Goal: Register for event/course

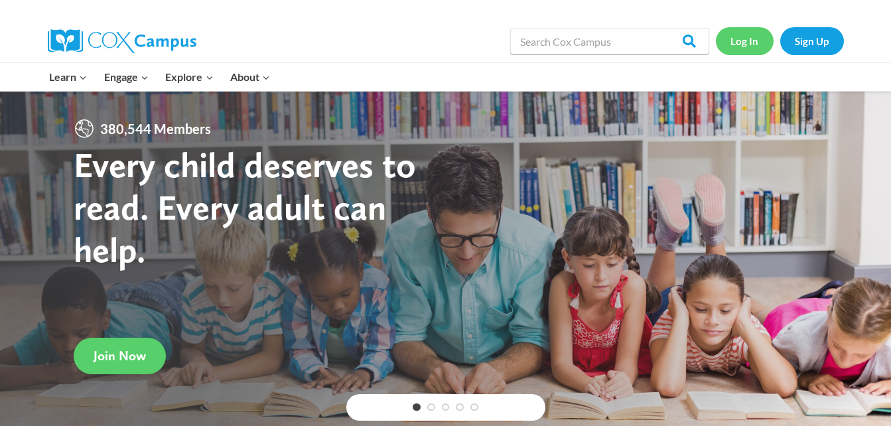
click at [742, 40] on link "Log In" at bounding box center [745, 40] width 58 height 27
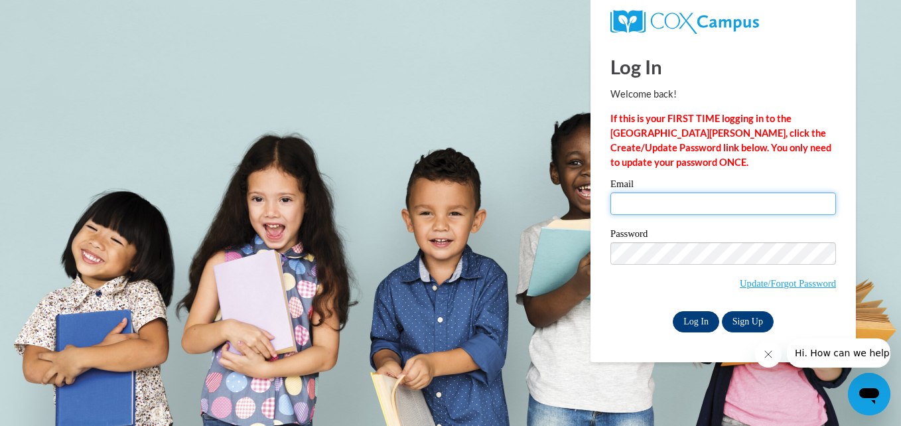
type input "saleniabob@yahoo.com"
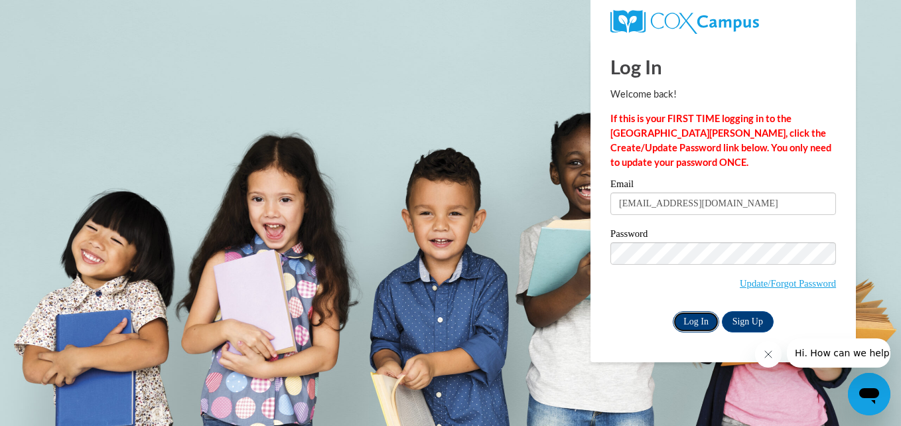
click at [696, 318] on input "Log In" at bounding box center [696, 321] width 46 height 21
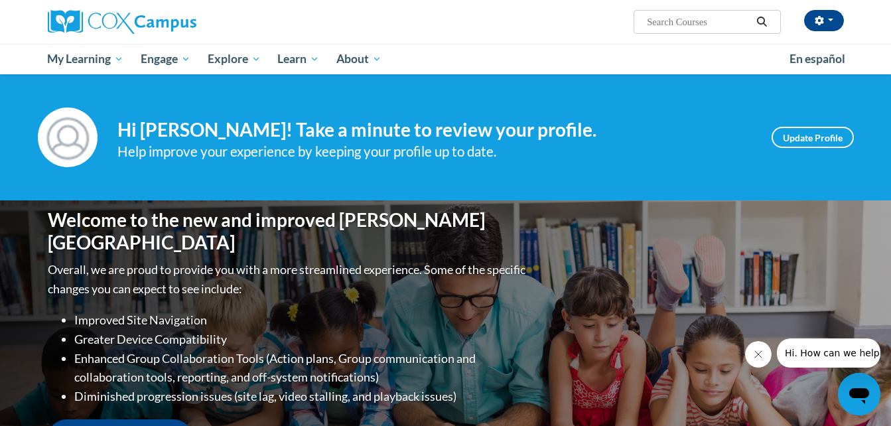
click at [696, 318] on div "Welcome to the new and improved Cox Campus Overall, we are proud to provide you…" at bounding box center [446, 332] width 836 height 265
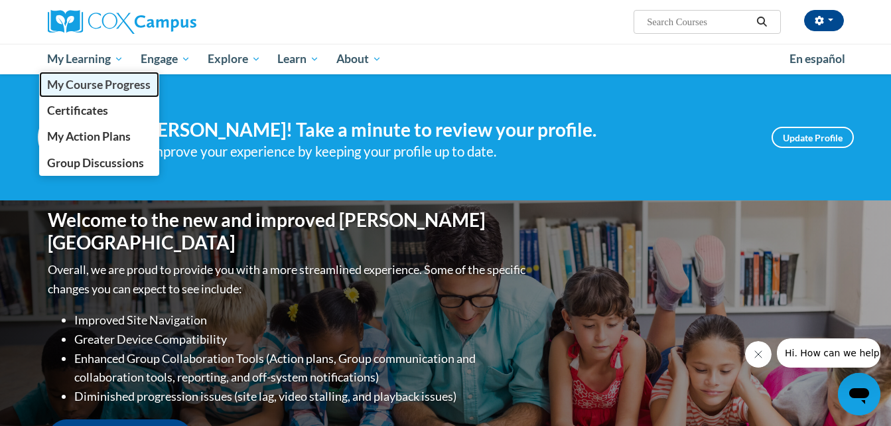
click at [89, 84] on span "My Course Progress" at bounding box center [98, 85] width 103 height 14
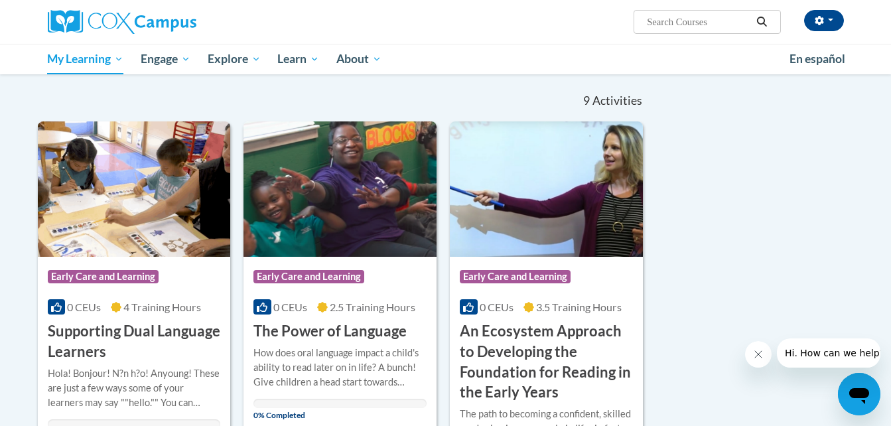
scroll to position [199, 0]
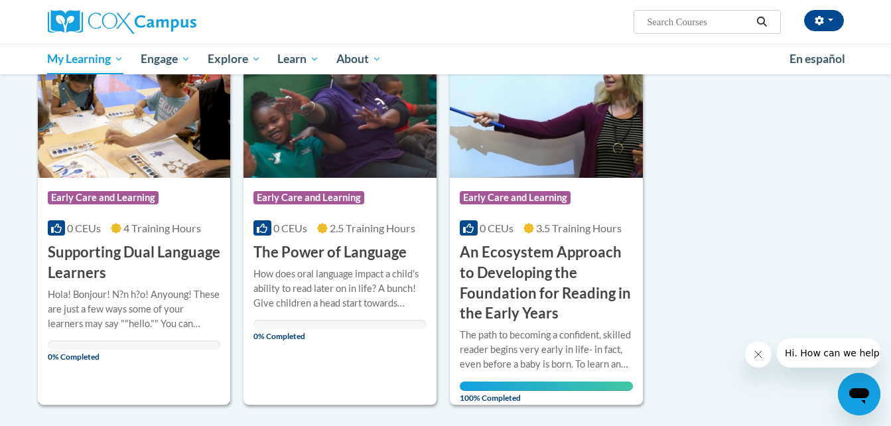
click at [106, 253] on h3 "Supporting Dual Language Learners" at bounding box center [134, 262] width 173 height 41
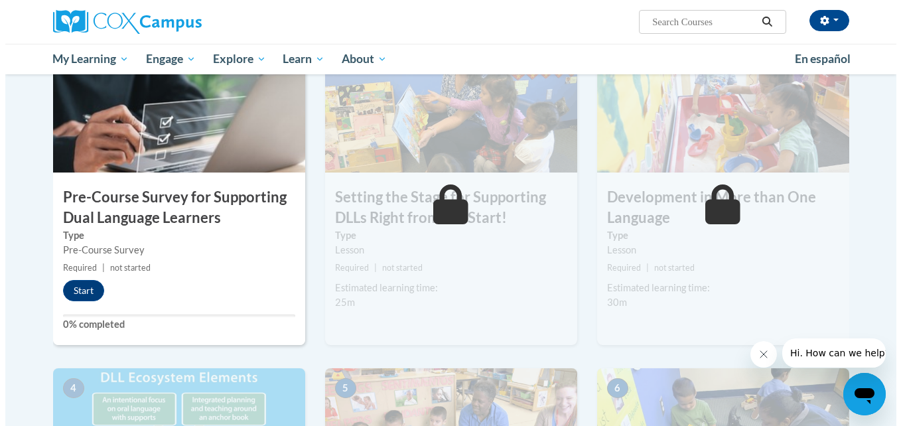
scroll to position [398, 0]
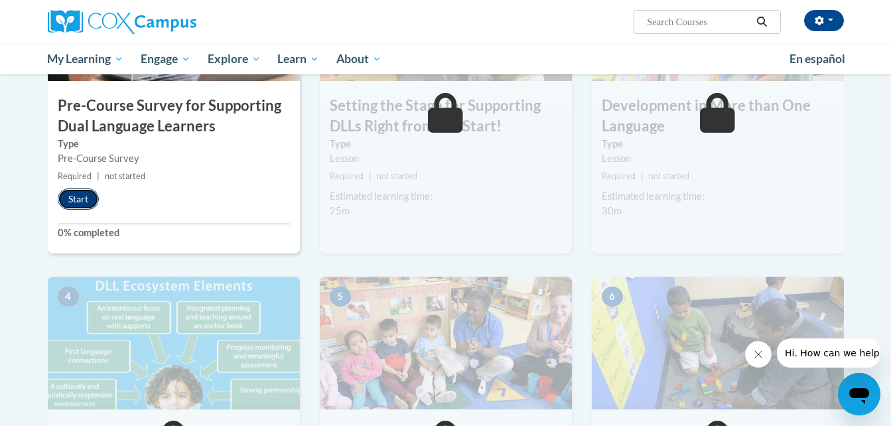
click at [78, 192] on button "Start" at bounding box center [78, 198] width 41 height 21
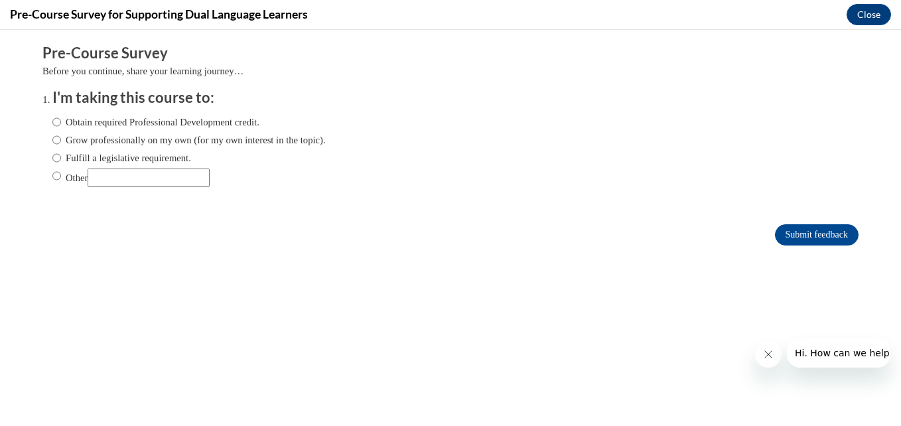
scroll to position [0, 0]
click at [52, 124] on input "Obtain required Professional Development credit." at bounding box center [56, 122] width 9 height 15
radio input "true"
click at [806, 236] on input "Submit feedback" at bounding box center [817, 234] width 84 height 21
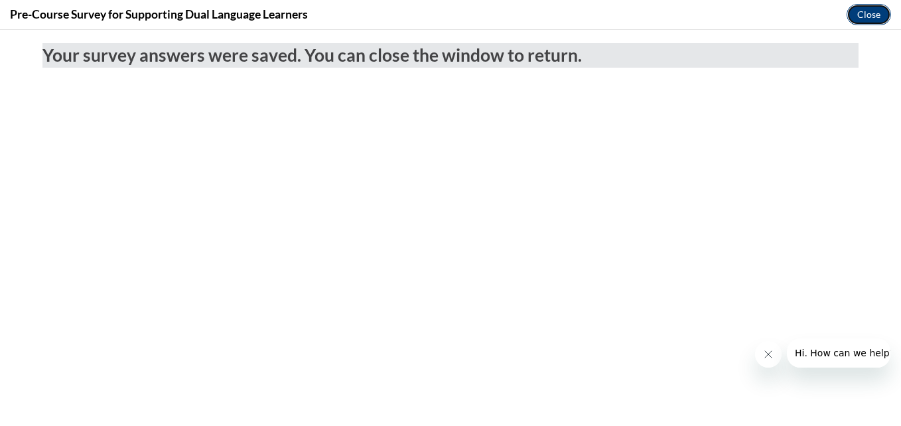
click at [860, 17] on button "Close" at bounding box center [868, 14] width 44 height 21
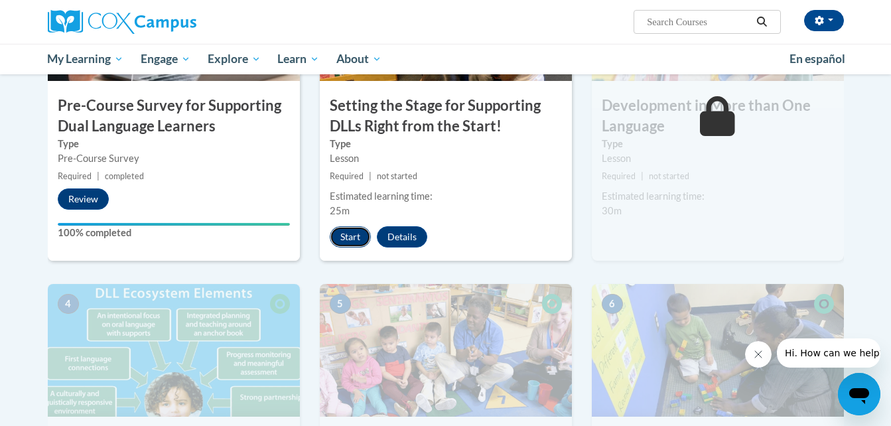
click at [342, 237] on button "Start" at bounding box center [350, 236] width 41 height 21
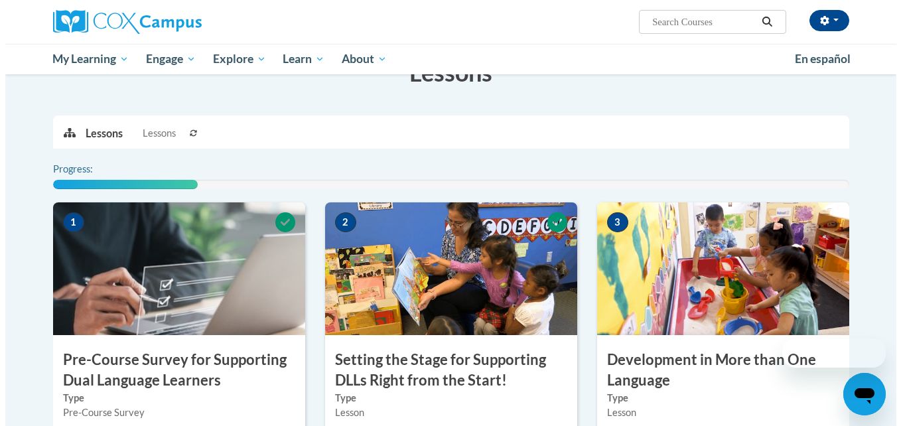
scroll to position [444, 0]
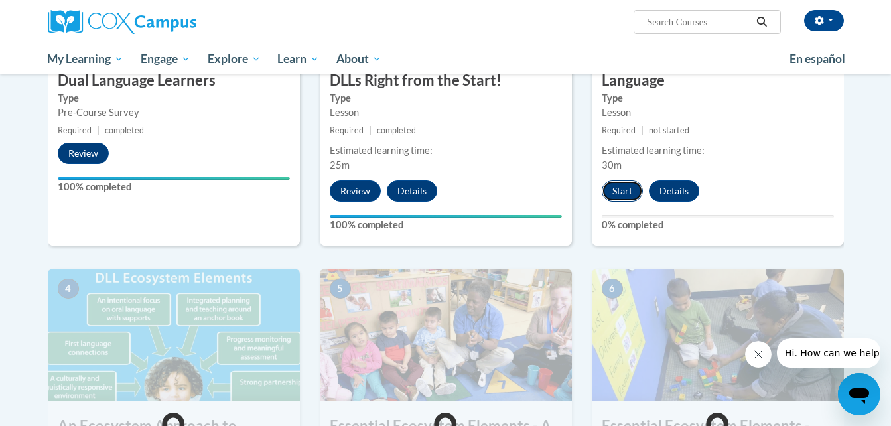
click at [621, 186] on button "Start" at bounding box center [622, 190] width 41 height 21
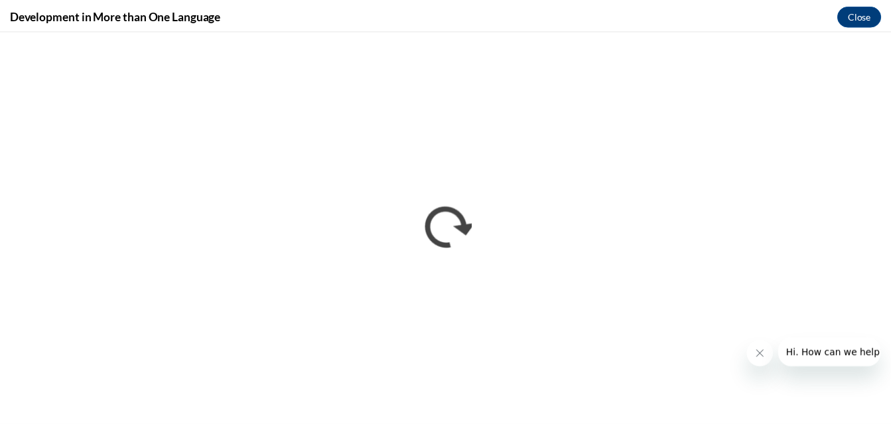
scroll to position [0, 0]
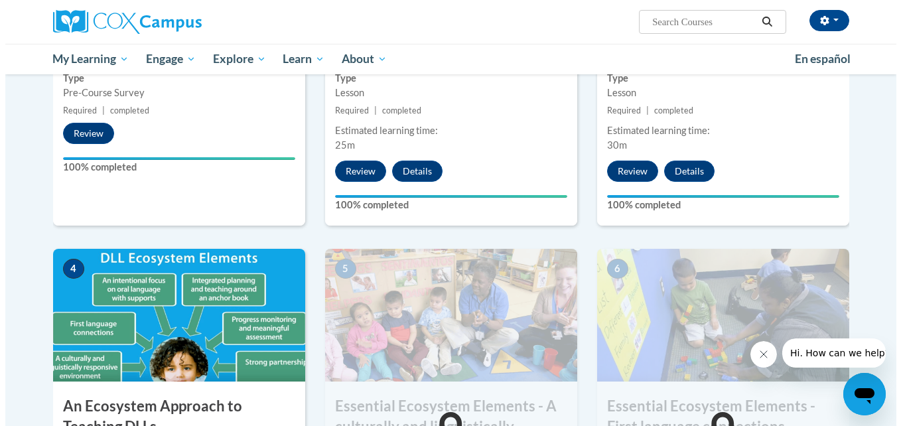
scroll to position [643, 0]
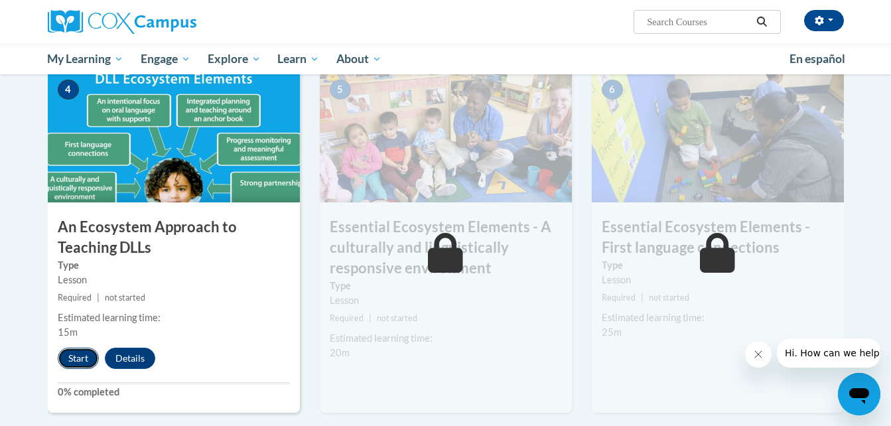
click at [80, 357] on button "Start" at bounding box center [78, 358] width 41 height 21
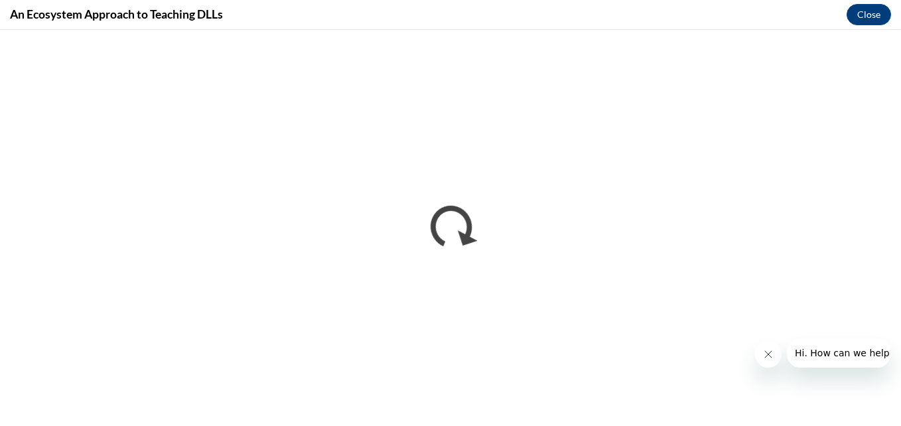
scroll to position [0, 0]
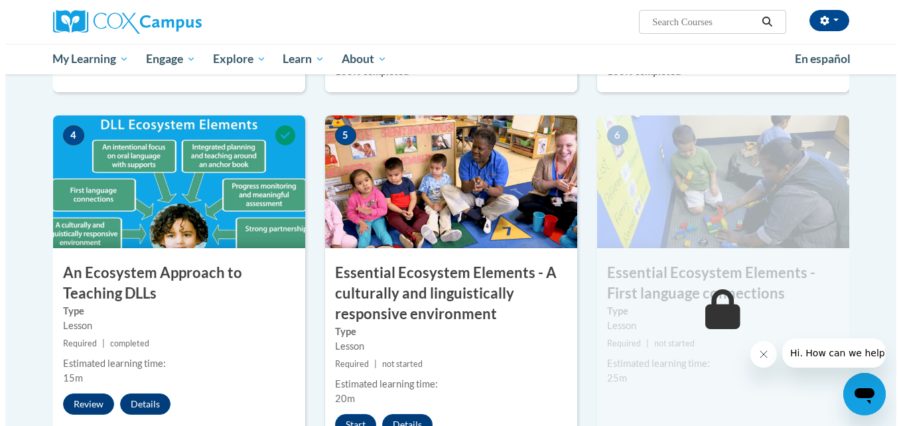
scroll to position [730, 0]
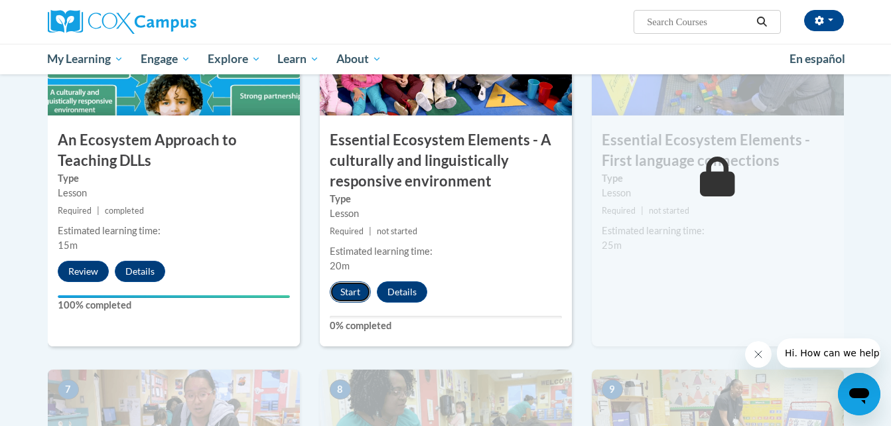
click at [342, 285] on button "Start" at bounding box center [350, 291] width 41 height 21
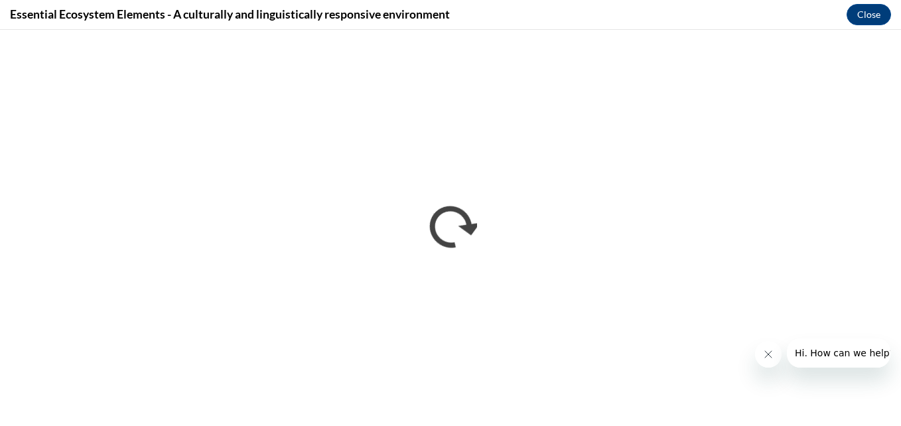
scroll to position [0, 0]
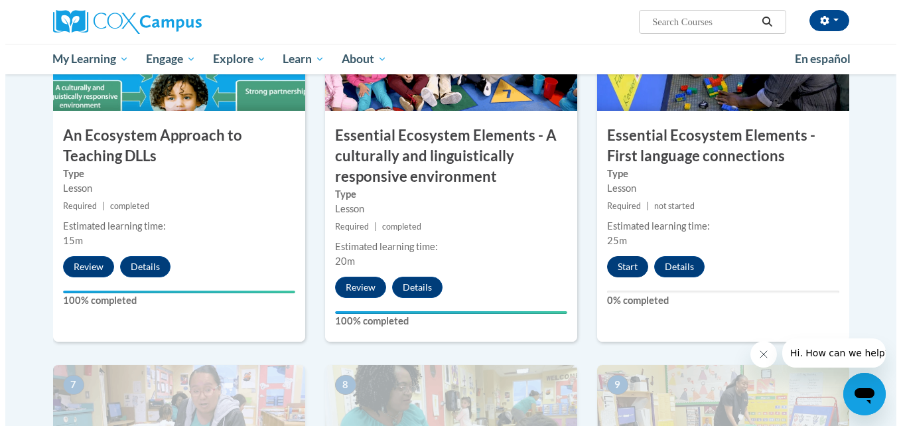
scroll to position [730, 0]
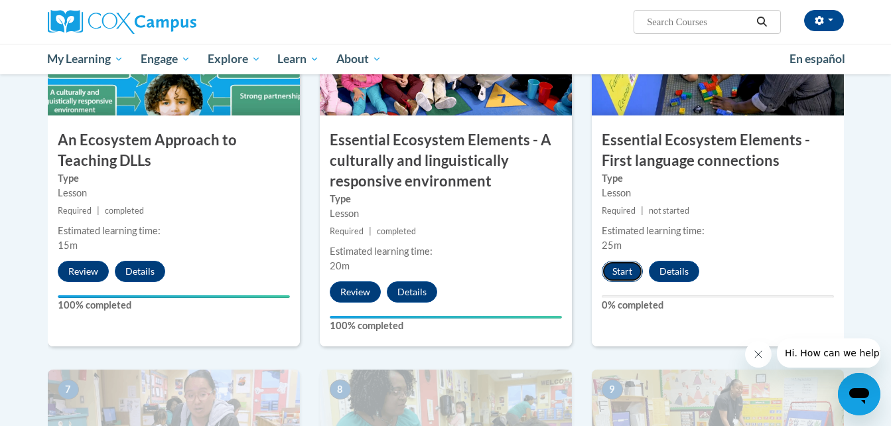
click at [631, 269] on button "Start" at bounding box center [622, 271] width 41 height 21
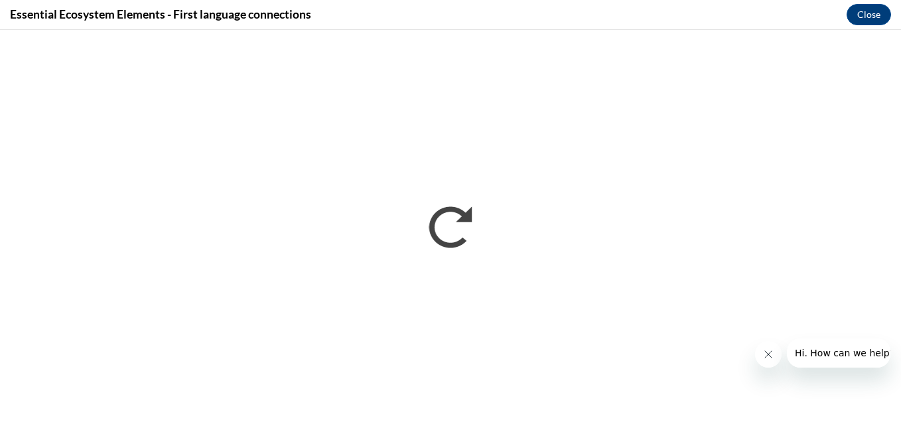
scroll to position [0, 0]
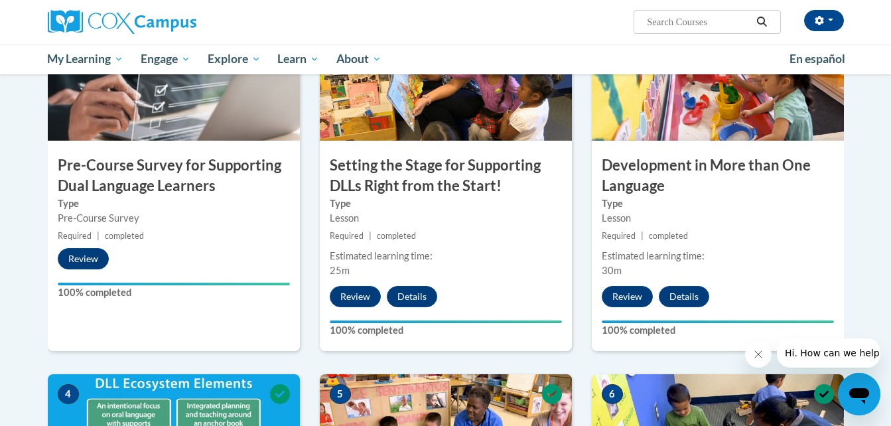
scroll to position [332, 0]
